Goal: Task Accomplishment & Management: Manage account settings

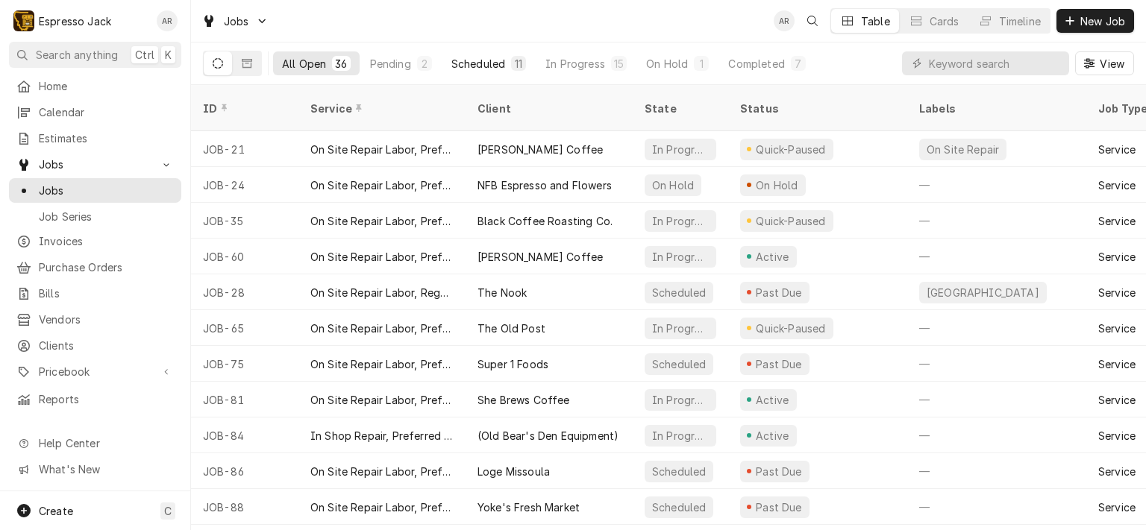
click at [469, 66] on div "Scheduled" at bounding box center [478, 64] width 54 height 16
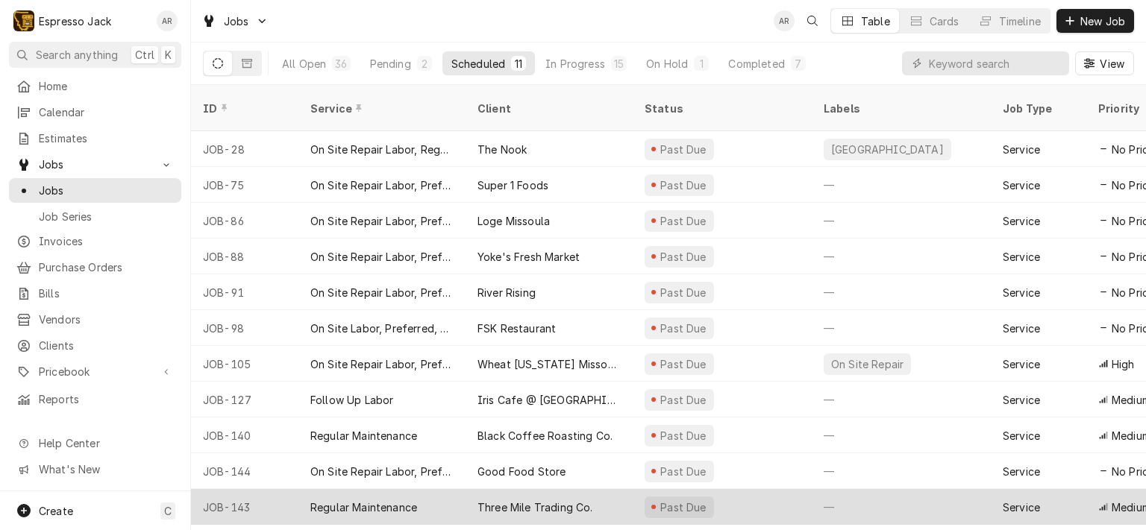
click at [548, 500] on div "Three Mile Trading Co." at bounding box center [536, 508] width 116 height 16
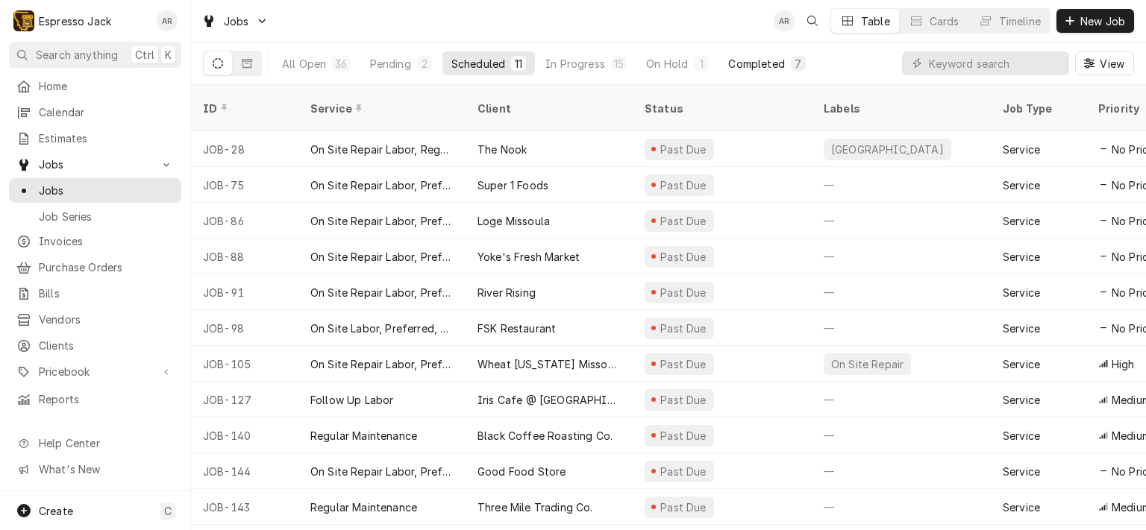
click at [746, 59] on div "Completed" at bounding box center [756, 64] width 56 height 16
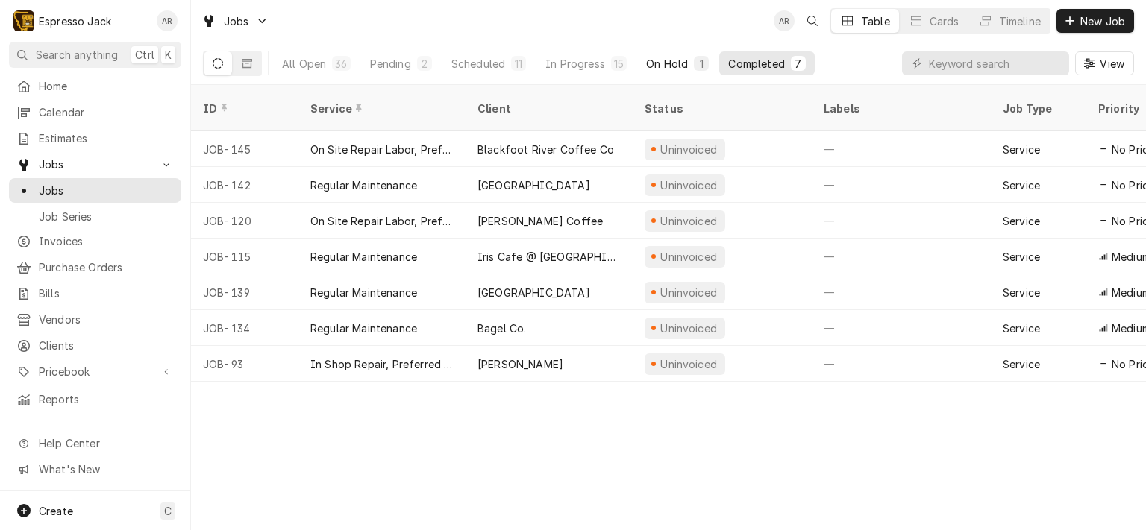
click at [657, 63] on div "On Hold" at bounding box center [667, 64] width 42 height 16
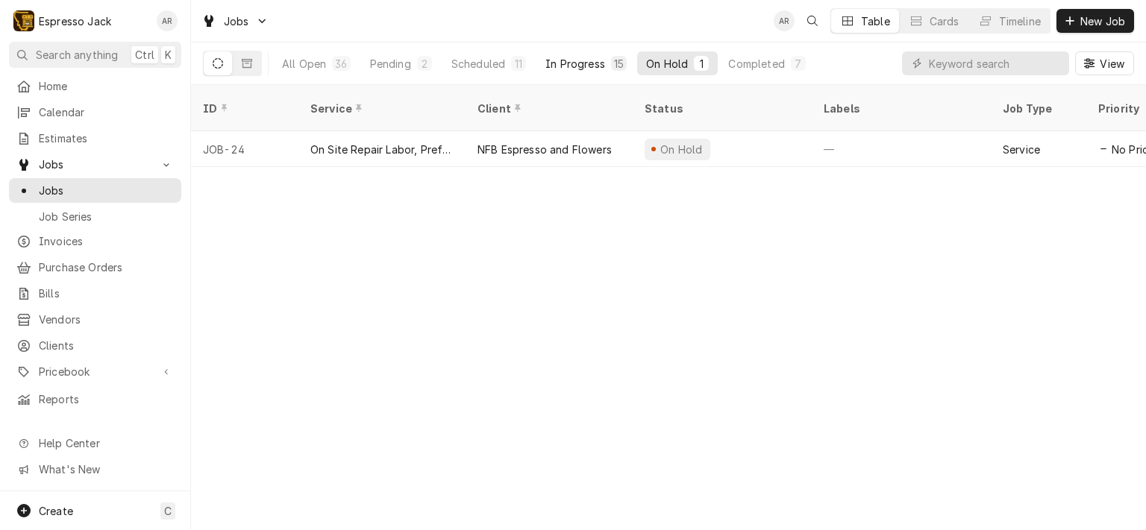
click at [584, 59] on div "In Progress" at bounding box center [575, 64] width 60 height 16
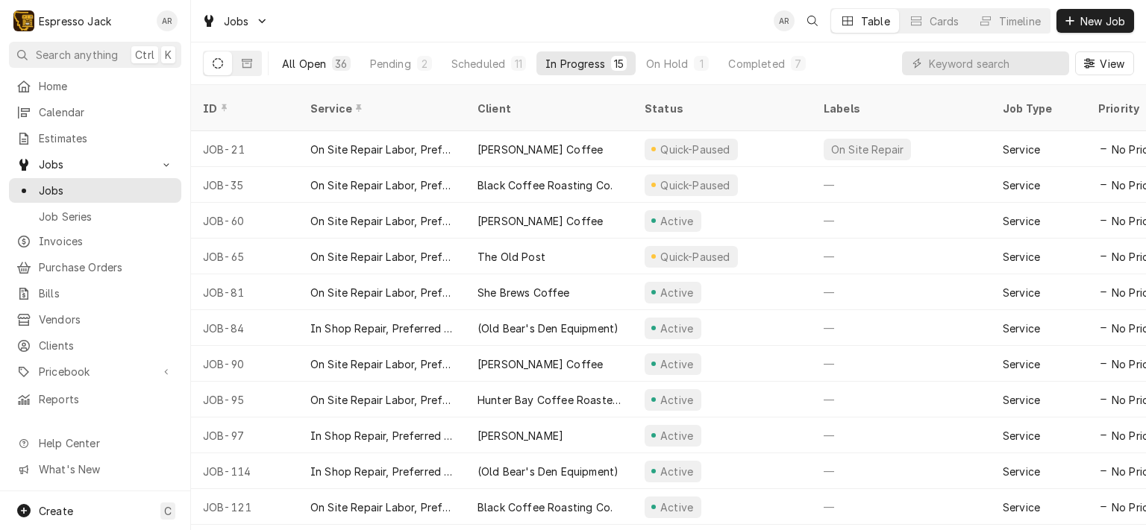
click at [311, 63] on div "All Open" at bounding box center [304, 64] width 44 height 16
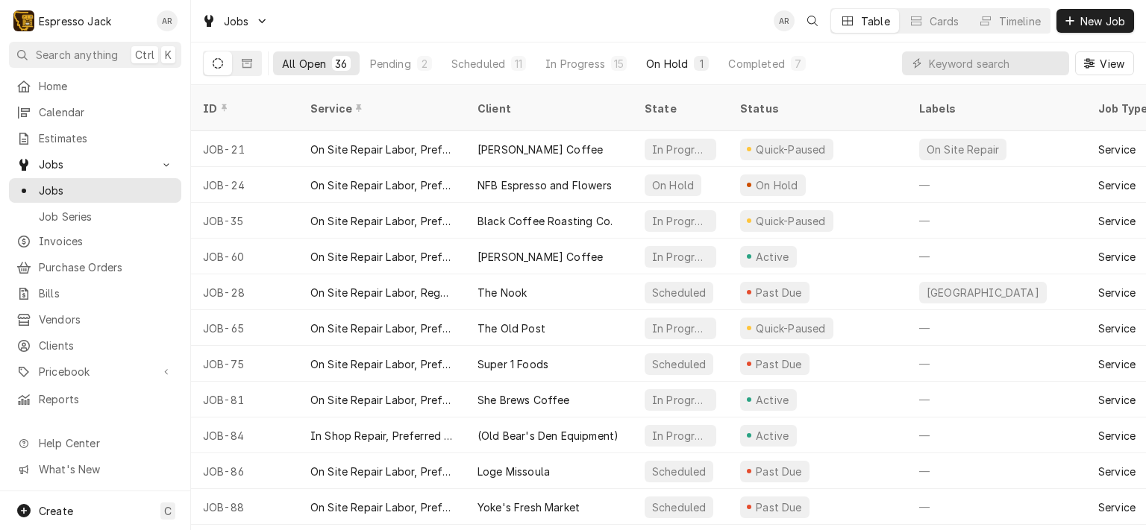
click at [690, 62] on button "On Hold 1" at bounding box center [677, 63] width 81 height 24
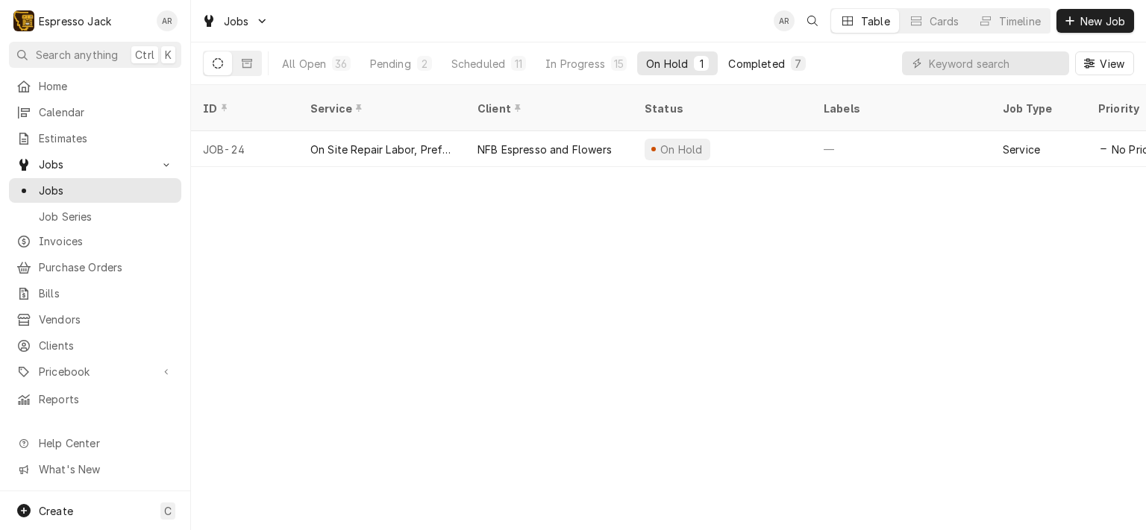
click at [750, 68] on div "Completed" at bounding box center [756, 64] width 56 height 16
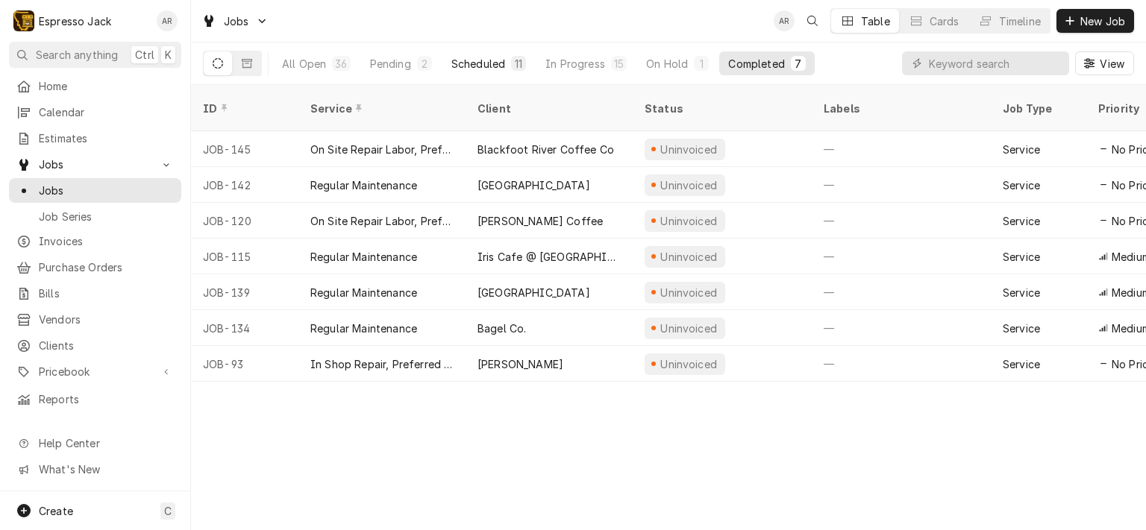
click at [474, 59] on div "Scheduled" at bounding box center [478, 64] width 54 height 16
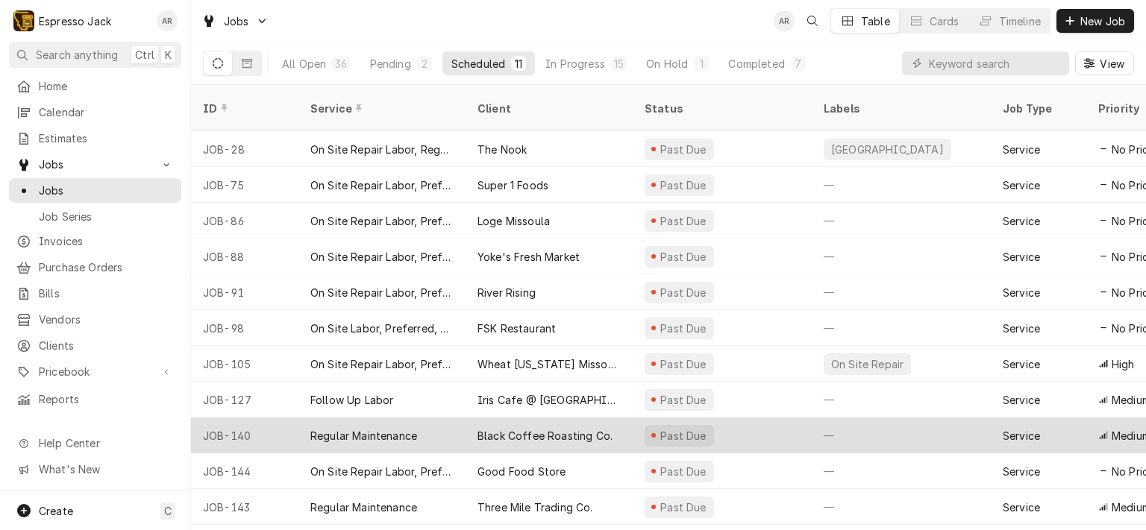
click at [495, 428] on div "Black Coffee Roasting Co." at bounding box center [545, 436] width 135 height 16
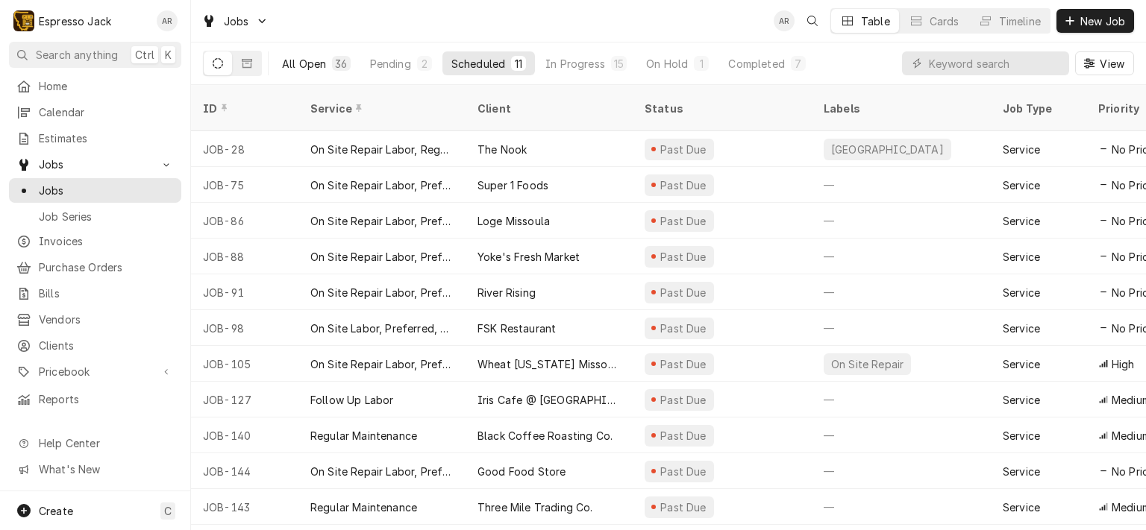
click at [333, 62] on div "36" at bounding box center [341, 63] width 18 height 15
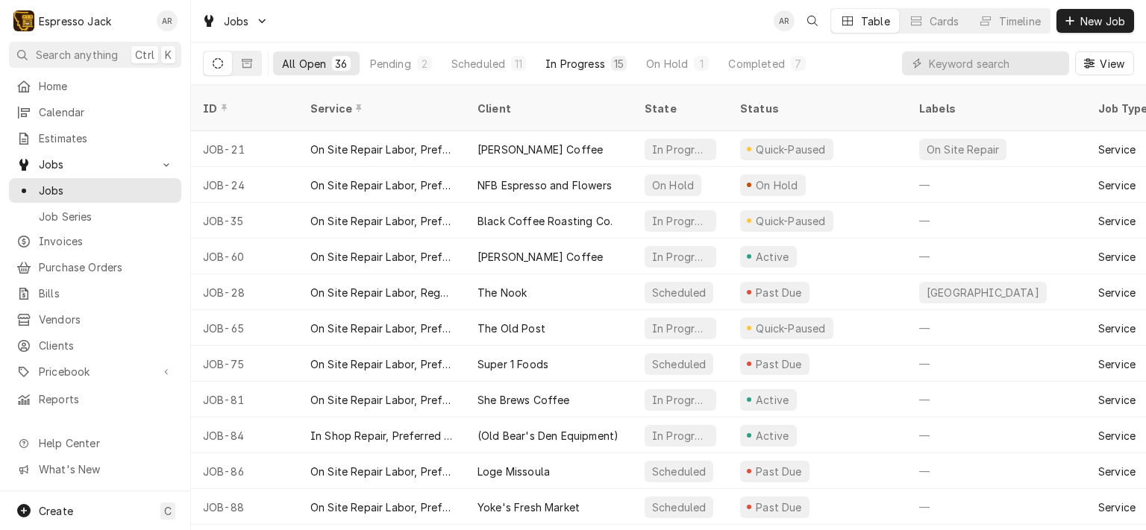
click at [588, 65] on div "In Progress" at bounding box center [575, 64] width 60 height 16
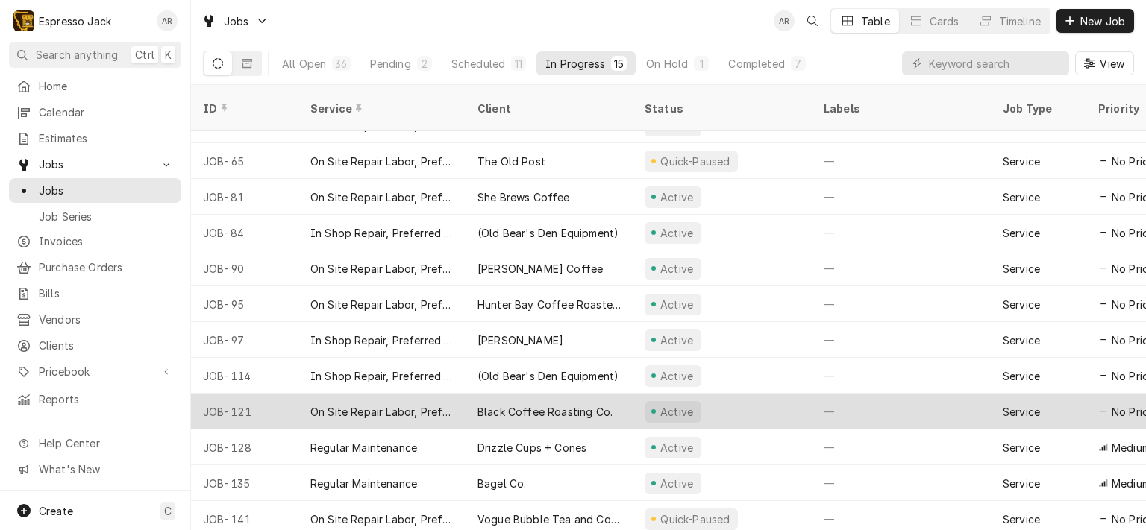
scroll to position [131, 0]
